Goal: Task Accomplishment & Management: Complete application form

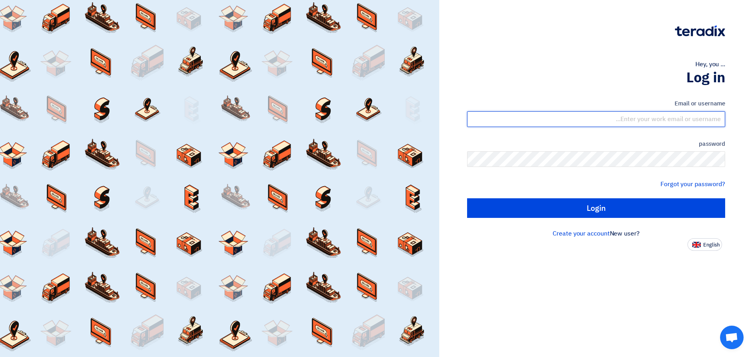
click at [625, 118] on input "text" at bounding box center [596, 119] width 258 height 16
type input "[EMAIL_ADDRESS][DOMAIN_NAME]"
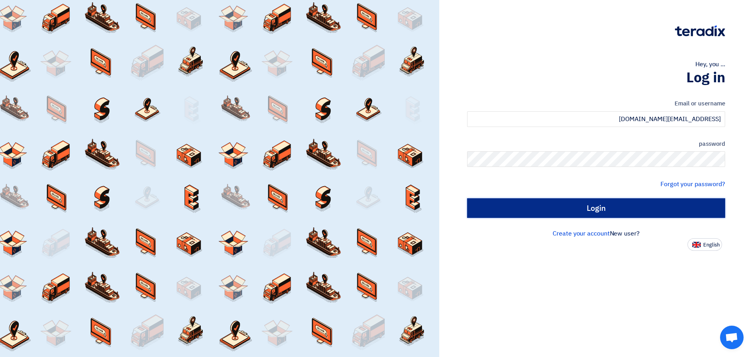
click at [564, 210] on input "Login" at bounding box center [596, 209] width 258 height 20
type input "Sign in"
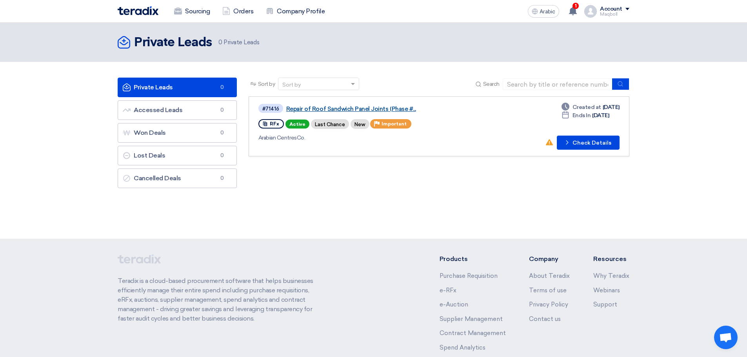
click at [365, 108] on font "Repair of Roof Sandwich Panel Joints (Phase #..." at bounding box center [351, 109] width 130 height 7
click at [297, 123] on font "Active" at bounding box center [298, 124] width 16 height 5
click at [596, 143] on font "Check Details" at bounding box center [592, 143] width 39 height 7
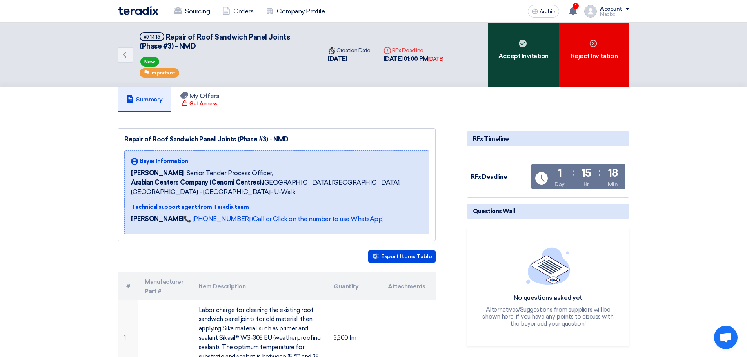
click at [519, 77] on div "Accept Invitation" at bounding box center [524, 55] width 71 height 64
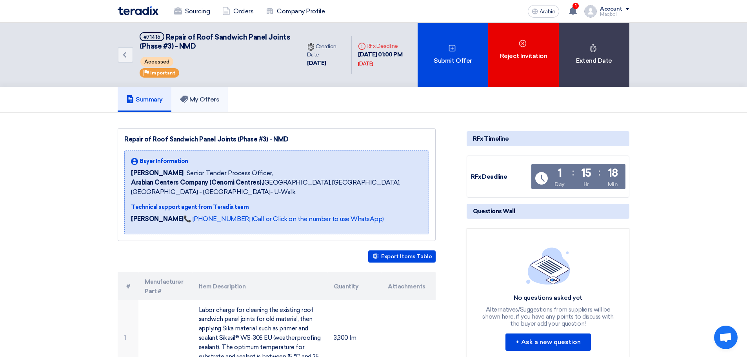
click at [197, 99] on font "My Offers" at bounding box center [205, 99] width 30 height 7
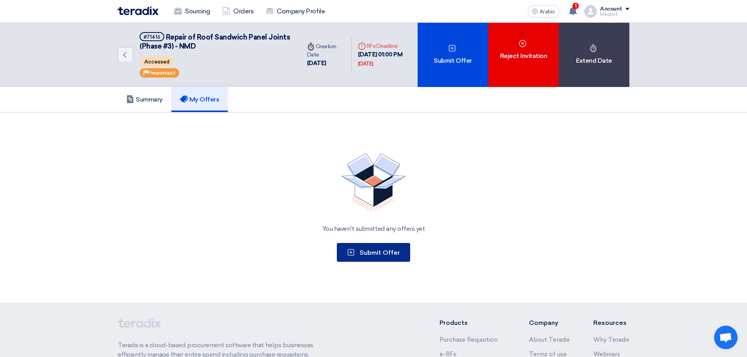
click at [368, 258] on button "Submit Offer" at bounding box center [373, 252] width 73 height 19
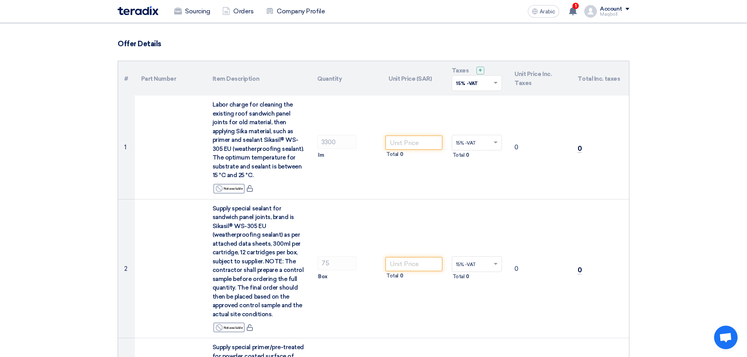
scroll to position [20, 0]
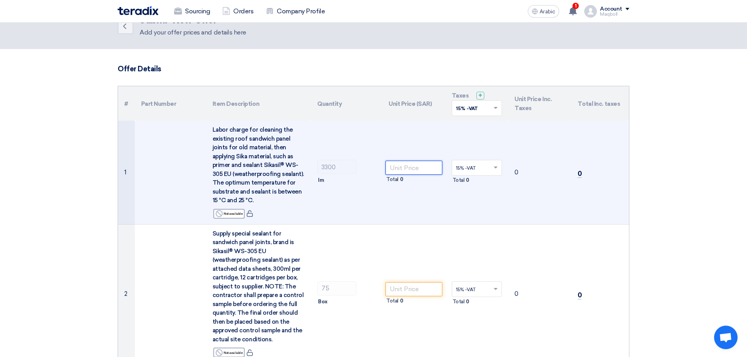
click at [410, 169] on input "number" at bounding box center [414, 168] width 57 height 14
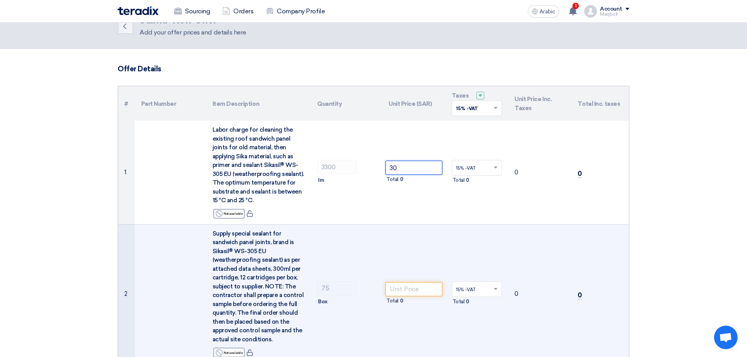
type input "30"
click at [434, 255] on td "Total 0" at bounding box center [414, 293] width 63 height 139
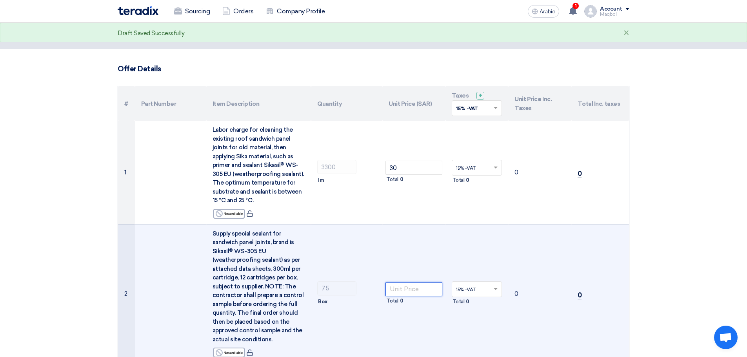
click at [426, 291] on input "number" at bounding box center [414, 290] width 57 height 14
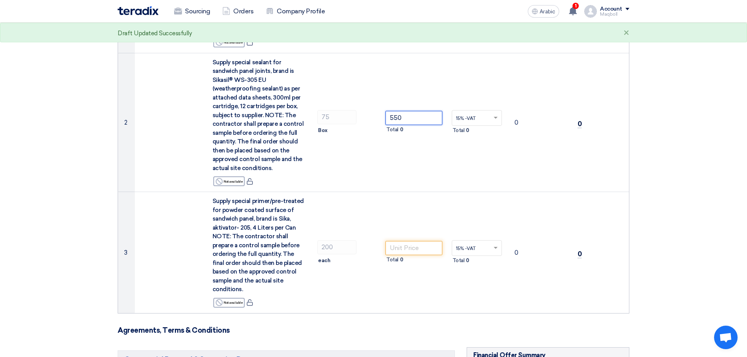
scroll to position [215, 0]
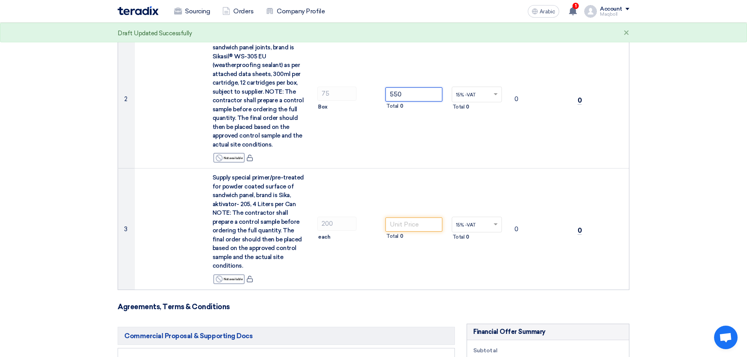
type input "550"
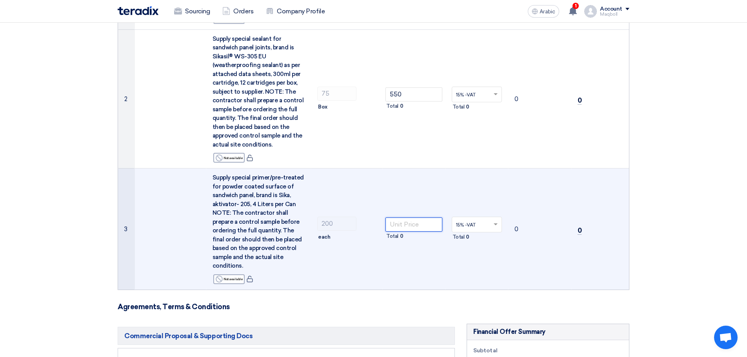
click at [415, 218] on input "number" at bounding box center [414, 225] width 57 height 14
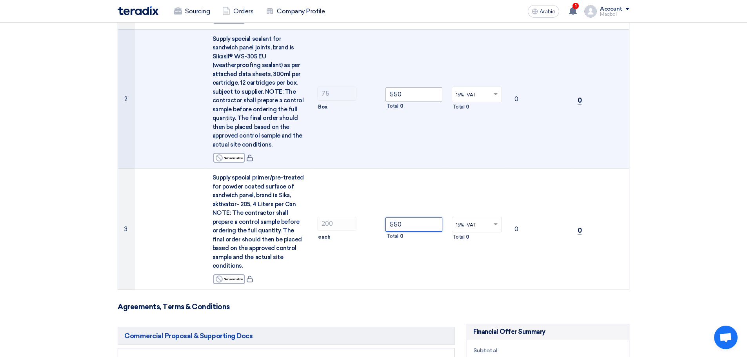
type input "550"
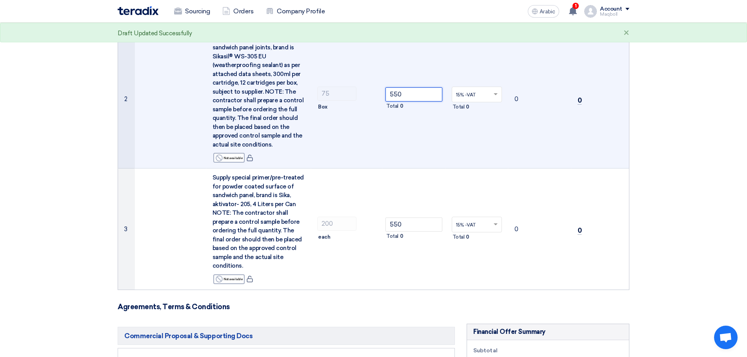
click at [411, 94] on input "550" at bounding box center [414, 94] width 57 height 14
type input "5"
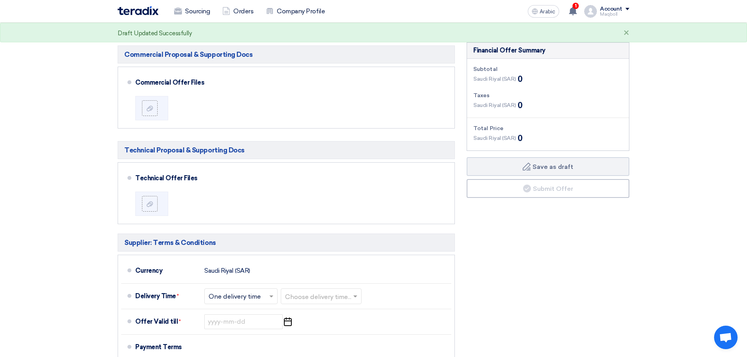
scroll to position [498, 0]
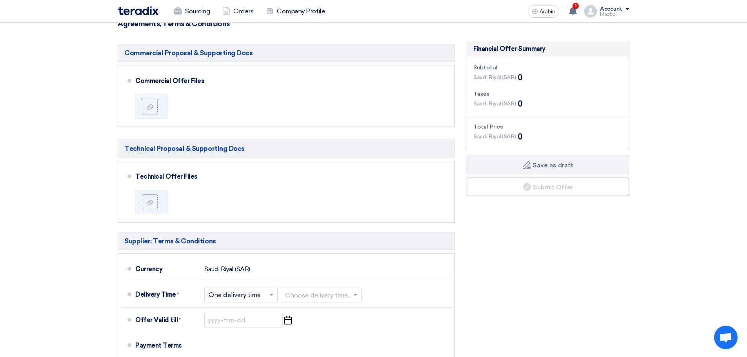
type input "1040"
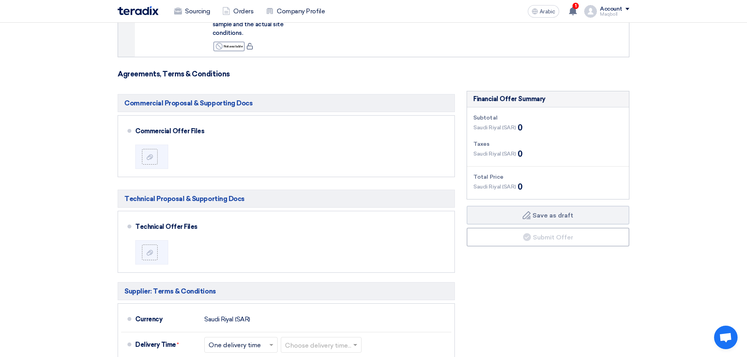
scroll to position [443, 0]
